Goal: Information Seeking & Learning: Learn about a topic

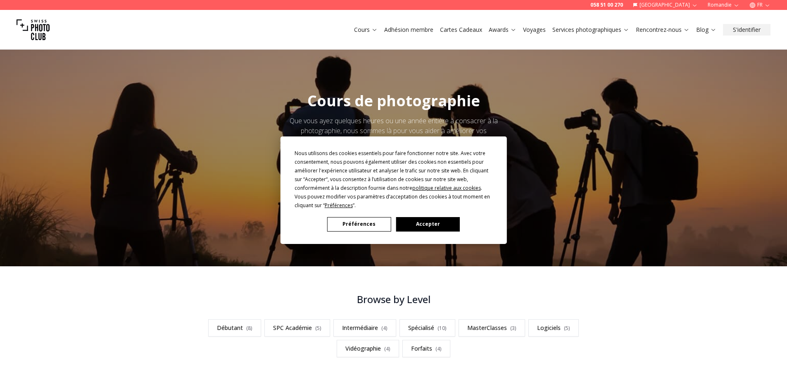
click at [449, 200] on div "Nous utilisons des cookies essentiels pour faire fonctionner notre site. Avec v…" at bounding box center [394, 179] width 198 height 61
click at [450, 220] on button "Accepter" at bounding box center [428, 224] width 64 height 14
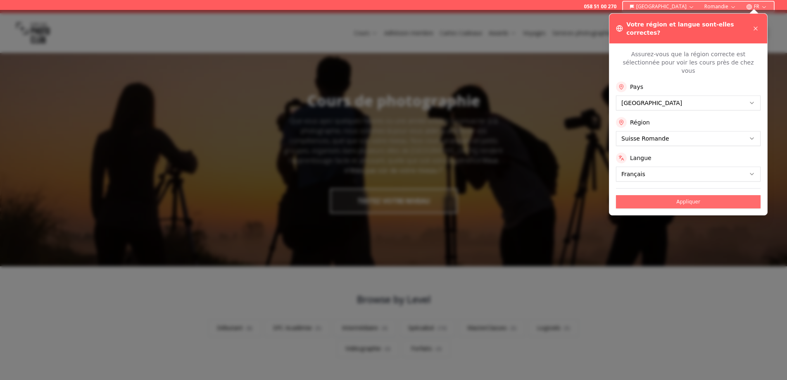
click at [683, 195] on button "Appliquer" at bounding box center [688, 201] width 145 height 13
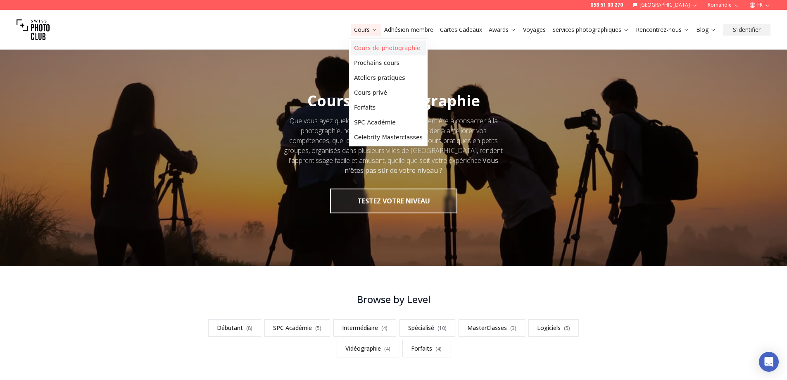
click at [367, 45] on link "Cours de photographie" at bounding box center [388, 47] width 75 height 15
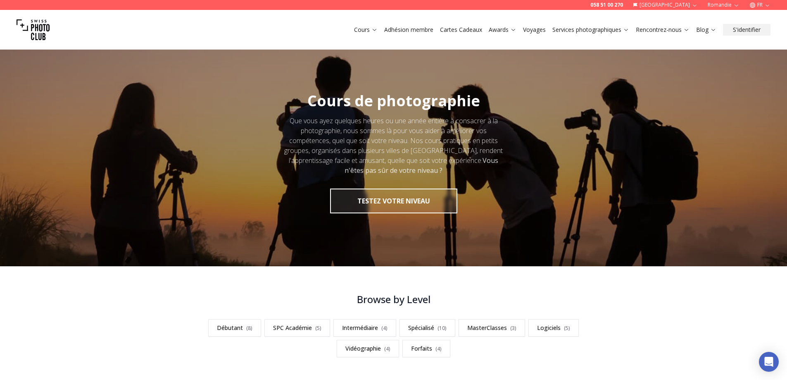
click at [371, 30] on icon at bounding box center [374, 29] width 6 height 6
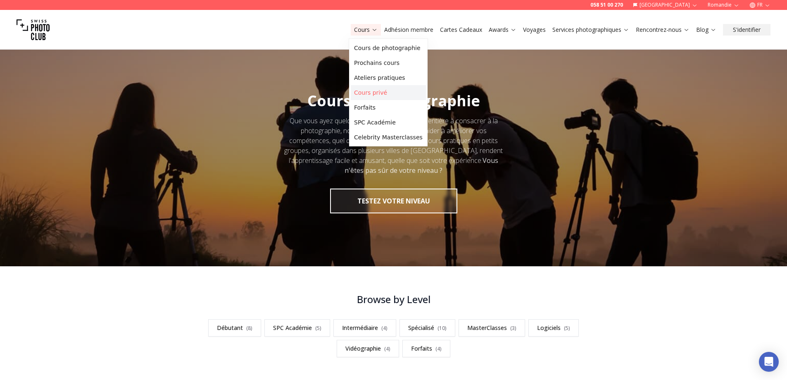
click at [375, 89] on link "Cours privé" at bounding box center [388, 92] width 75 height 15
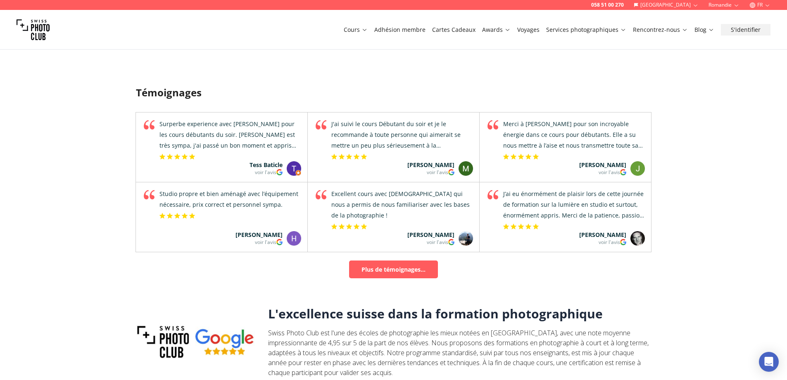
scroll to position [496, 0]
